Goal: Transaction & Acquisition: Purchase product/service

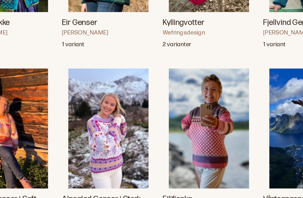
scroll to position [1149, 0]
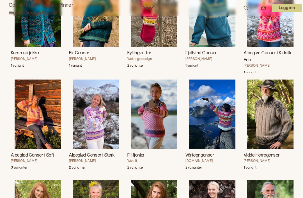
click at [94, 112] on img "Alpeglød Genser i Sterk" at bounding box center [94, 112] width 45 height 68
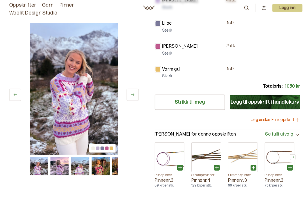
scroll to position [171, 0]
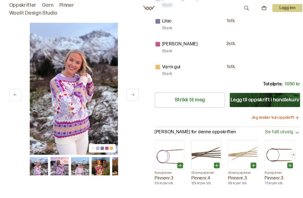
click at [197, 95] on link "Strikk til meg" at bounding box center [185, 98] width 69 height 15
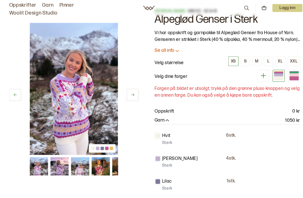
scroll to position [0, 0]
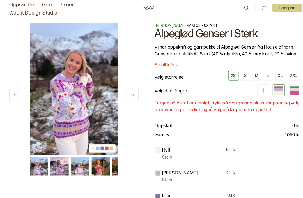
click at [171, 65] on icon at bounding box center [174, 64] width 6 height 6
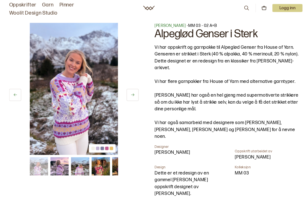
scroll to position [1162, 0]
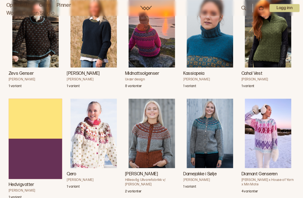
scroll to position [1656, 0]
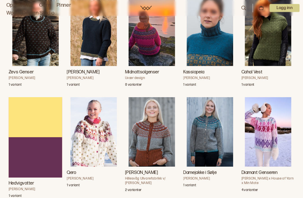
click at [269, 126] on img "Diamant Genseren" at bounding box center [264, 129] width 45 height 68
